Goal: Information Seeking & Learning: Learn about a topic

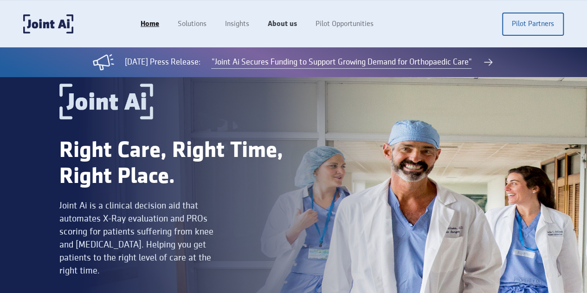
click at [306, 19] on link "About us" at bounding box center [282, 24] width 48 height 18
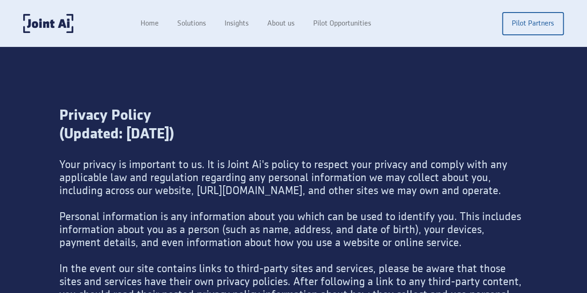
scroll to position [4051, 0]
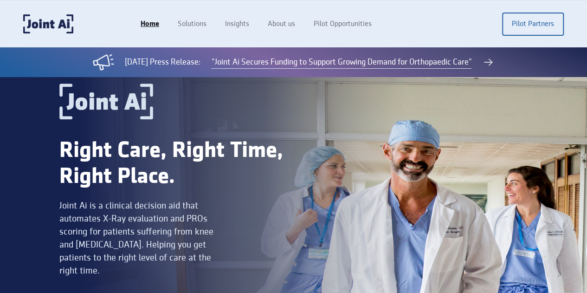
scroll to position [1942, 0]
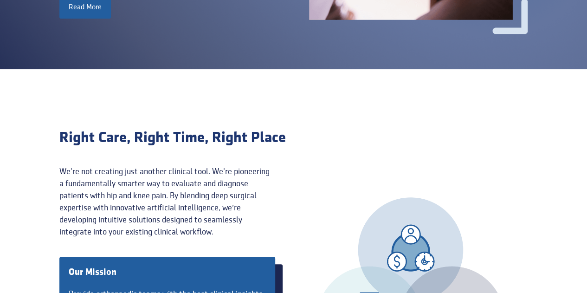
scroll to position [278, 0]
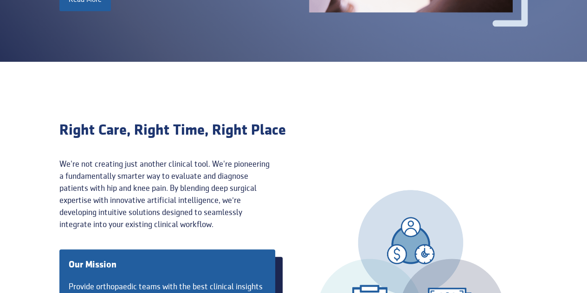
click at [132, 158] on div "We're not creating just another clinical tool. We're pioneering a fundamentally…" at bounding box center [167, 194] width 216 height 72
copy div "diagnose"
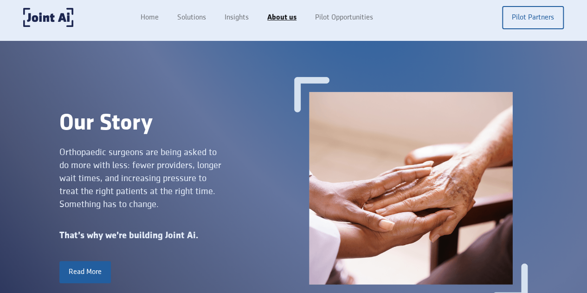
scroll to position [0, 0]
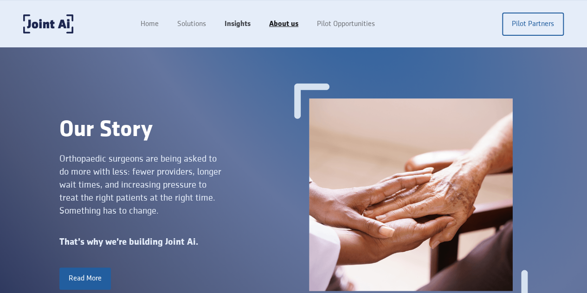
click at [260, 23] on link "Insights" at bounding box center [237, 24] width 45 height 18
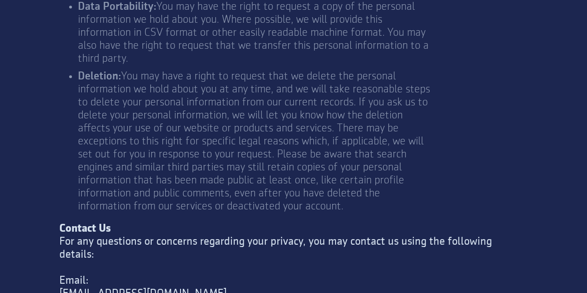
scroll to position [3866, 0]
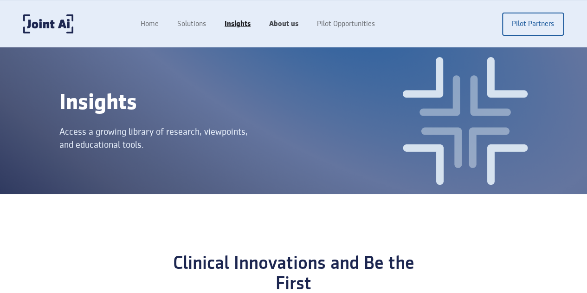
click at [308, 27] on link "About us" at bounding box center [284, 24] width 48 height 18
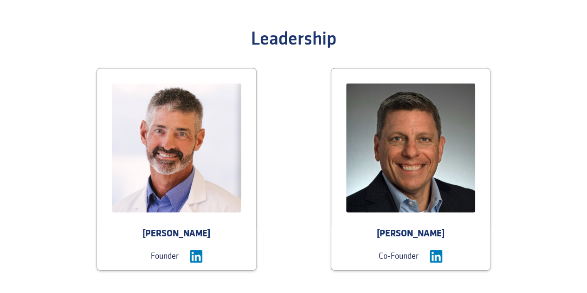
scroll to position [1206, 0]
